Goal: Information Seeking & Learning: Learn about a topic

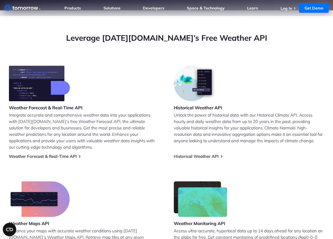
scroll to position [112, 0]
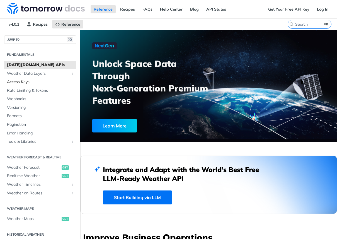
click at [53, 79] on span "Access Keys" at bounding box center [41, 82] width 68 height 6
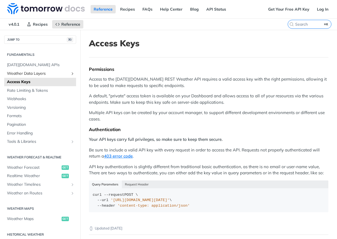
click at [51, 74] on span "Weather Data Layers" at bounding box center [38, 74] width 62 height 6
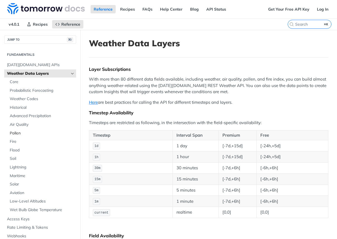
click at [20, 131] on span "Pollen" at bounding box center [42, 133] width 65 height 6
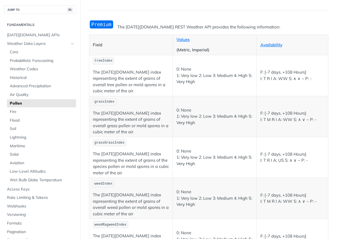
scroll to position [46, 0]
